Goal: Task Accomplishment & Management: Complete application form

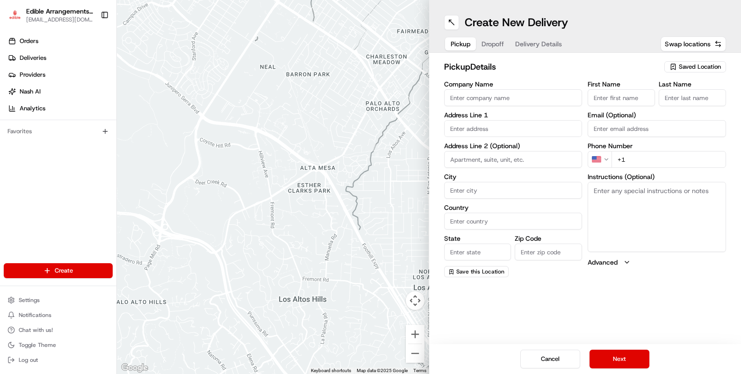
click at [689, 67] on span "Saved Location" at bounding box center [700, 67] width 42 height 8
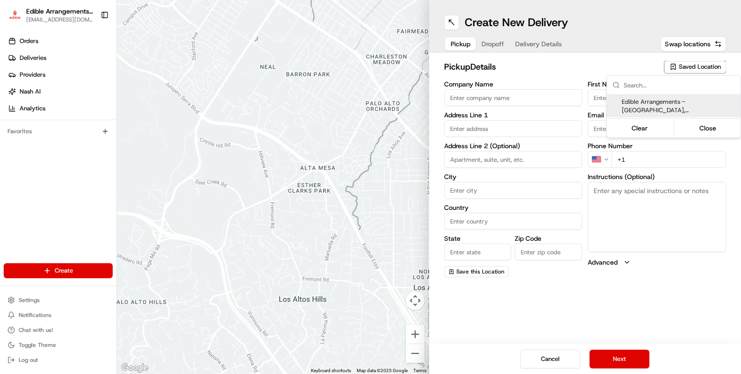
click at [667, 101] on span "Edible Arrangements - [GEOGRAPHIC_DATA], [GEOGRAPHIC_DATA] (NY860)" at bounding box center [679, 106] width 115 height 17
type input "Edible Arrangements - [GEOGRAPHIC_DATA], [GEOGRAPHIC_DATA]"
type input "[STREET_ADDRESS]"
type input "[GEOGRAPHIC_DATA]"
type input "US"
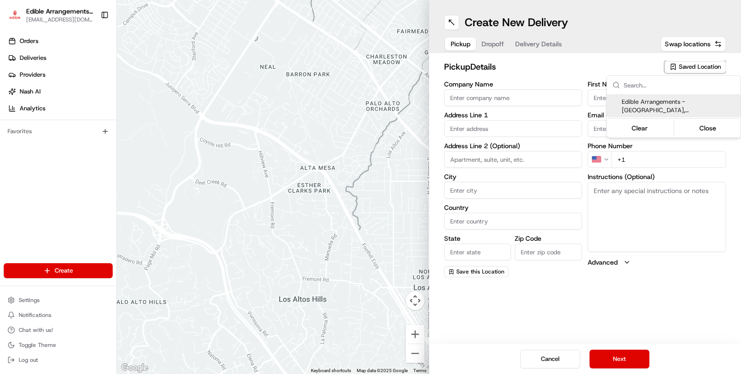
type input "NY"
type input "13214"
type input "[EMAIL_ADDRESS][DOMAIN_NAME]"
type input "[PHONE_NUMBER]"
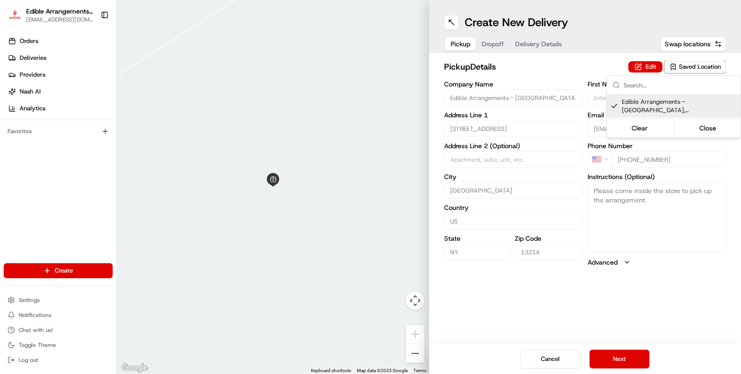
click at [667, 101] on span "Edible Arrangements - [GEOGRAPHIC_DATA], [GEOGRAPHIC_DATA] (NY860)" at bounding box center [679, 106] width 115 height 17
type input "+1"
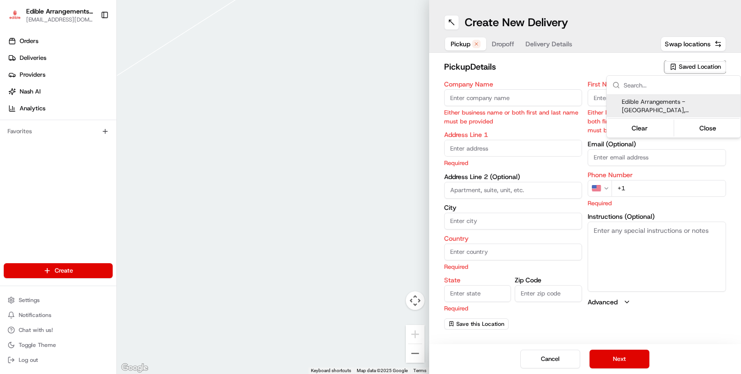
click at [667, 101] on span "Edible Arrangements - [GEOGRAPHIC_DATA], [GEOGRAPHIC_DATA] (NY860)" at bounding box center [679, 106] width 115 height 17
type input "Edible Arrangements - [GEOGRAPHIC_DATA], [GEOGRAPHIC_DATA]"
type input "[STREET_ADDRESS]"
type input "[GEOGRAPHIC_DATA]"
type input "US"
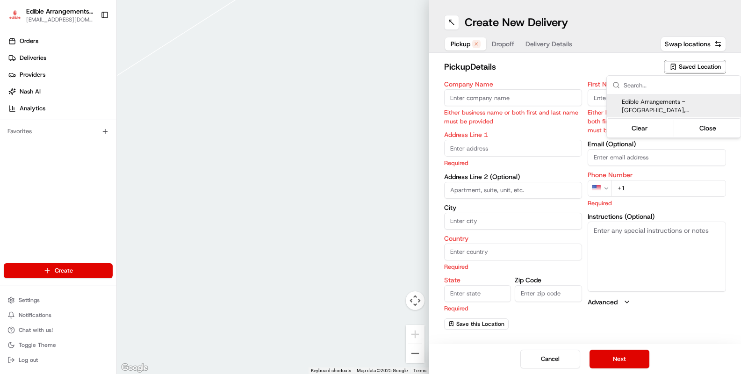
type input "NY"
type input "13214"
type input "[EMAIL_ADDRESS][DOMAIN_NAME]"
type input "[PHONE_NUMBER]"
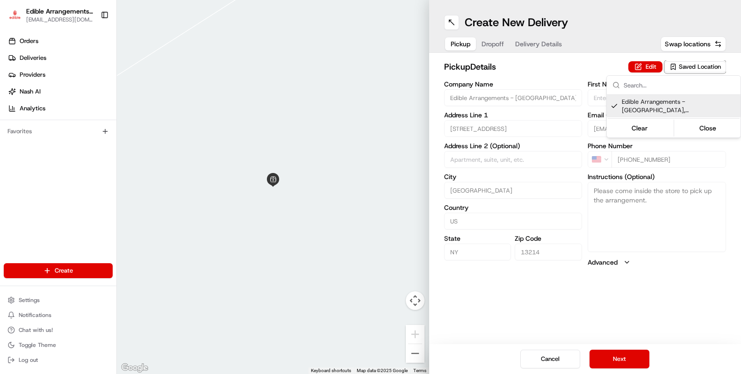
click at [581, 311] on html "Edible Arrangements - [GEOGRAPHIC_DATA][EMAIL_ADDRESS][DOMAIN_NAME] Toggle Side…" at bounding box center [370, 187] width 741 height 374
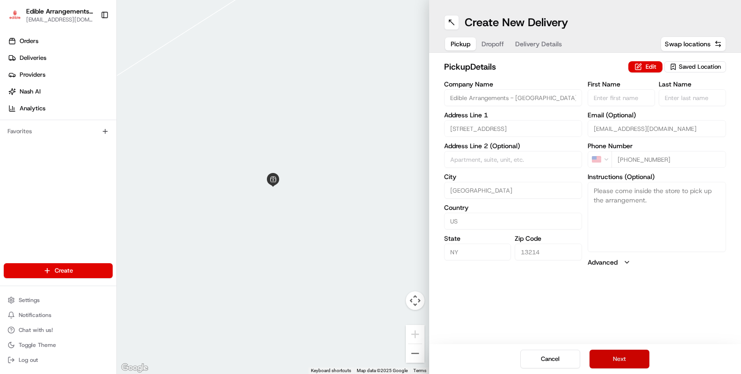
click at [607, 355] on button "Next" at bounding box center [619, 359] width 60 height 19
